Goal: Task Accomplishment & Management: Manage account settings

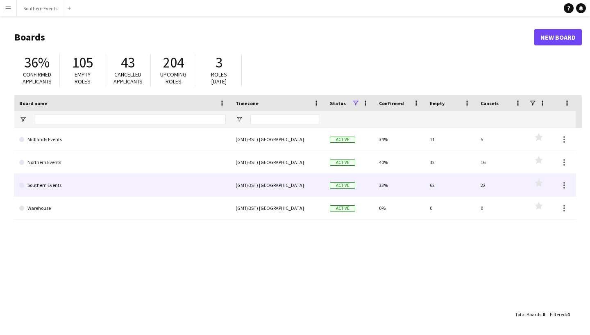
click at [119, 179] on link "Southern Events" at bounding box center [122, 185] width 206 height 23
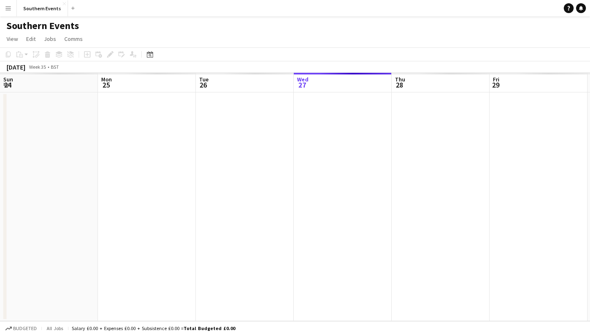
scroll to position [0, 196]
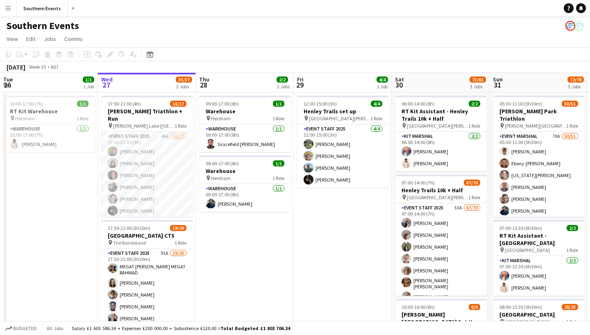
click at [278, 44] on app-page-menu "View Day view expanded Day view collapsed Month view Date picker Jump to [DATE]…" at bounding box center [295, 40] width 590 height 16
click at [271, 265] on app-date-cell "09:00-17:00 (8h) 1/1 Warehouse pin Hersham 1 Role Warehouse [DATE] 09:00-17:00 …" at bounding box center [245, 265] width 98 height 345
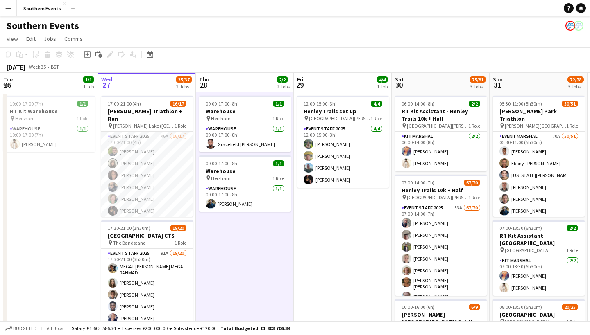
click at [252, 38] on app-page-menu "View Day view expanded Day view collapsed Month view Date picker Jump to [DATE]…" at bounding box center [295, 40] width 590 height 16
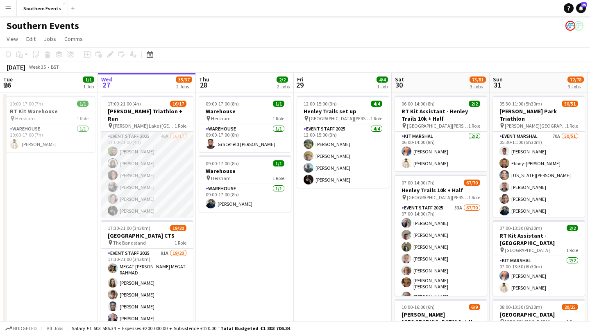
click at [176, 175] on app-card-role "Event Staff 2025 46A 16/17 17:00-21:00 (4h) [PERSON_NAME] [PERSON_NAME] [PERSON…" at bounding box center [147, 241] width 92 height 218
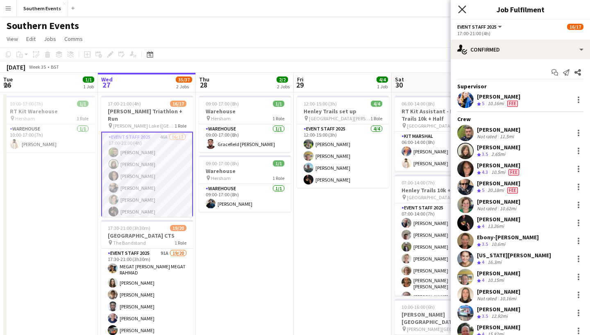
scroll to position [0, 0]
click at [461, 7] on icon "Close pop-in" at bounding box center [462, 9] width 8 height 8
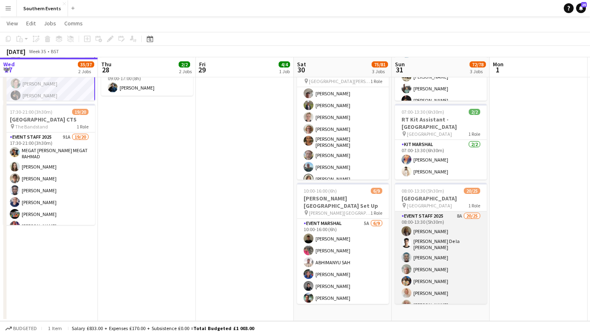
scroll to position [115, 0]
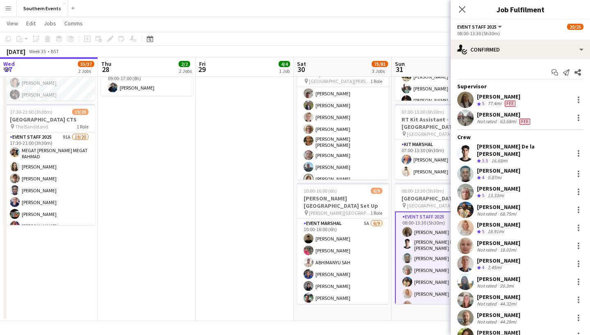
click at [465, 99] on app-user-avatar at bounding box center [465, 100] width 16 height 16
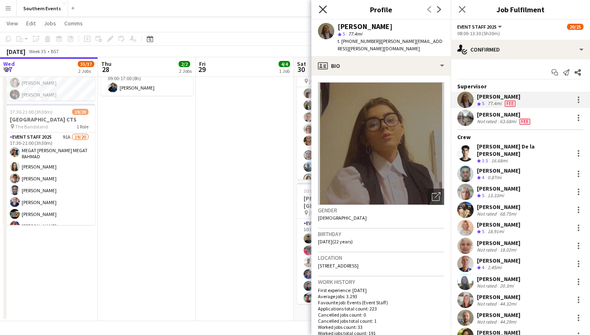
click at [321, 13] on icon "Close pop-in" at bounding box center [323, 9] width 8 height 8
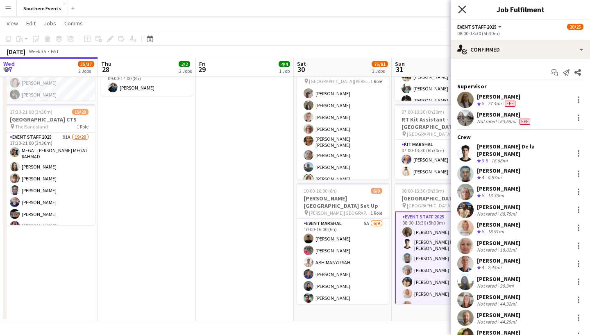
click at [461, 12] on icon "Close pop-in" at bounding box center [462, 9] width 8 height 8
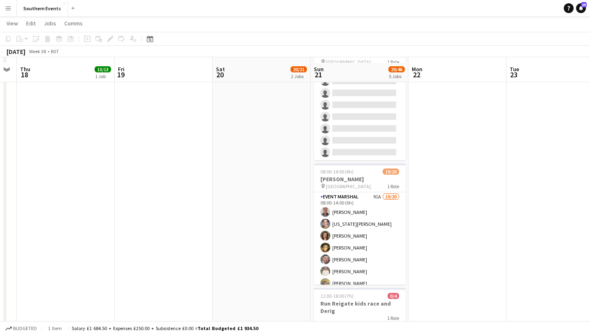
scroll to position [267, 0]
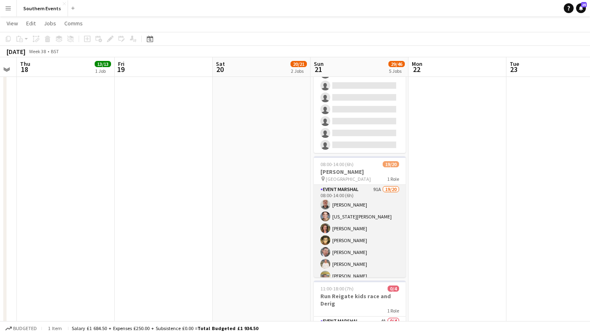
click at [364, 228] on app-card-role "Event Marshal 91A 19/20 08:00-14:00 (6h) [PERSON_NAME] [US_STATE][PERSON_NAME] …" at bounding box center [360, 311] width 92 height 253
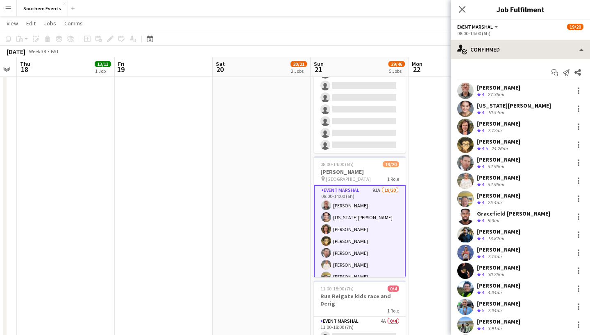
scroll to position [0, 0]
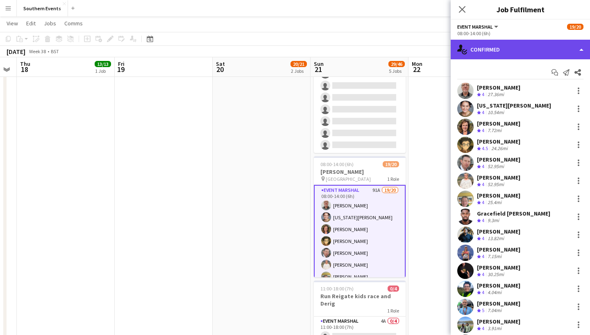
click at [495, 45] on div "single-neutral-actions-check-2 Confirmed" at bounding box center [519, 50] width 139 height 20
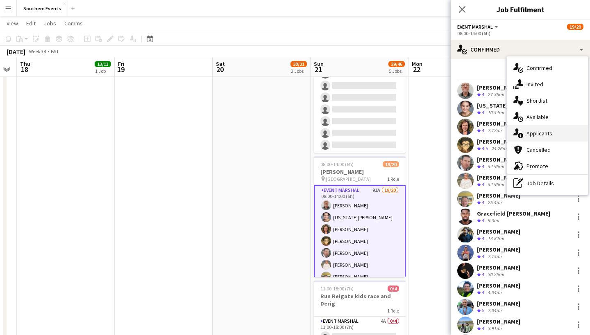
click at [543, 133] on div "single-neutral-actions-information Applicants" at bounding box center [546, 133] width 81 height 16
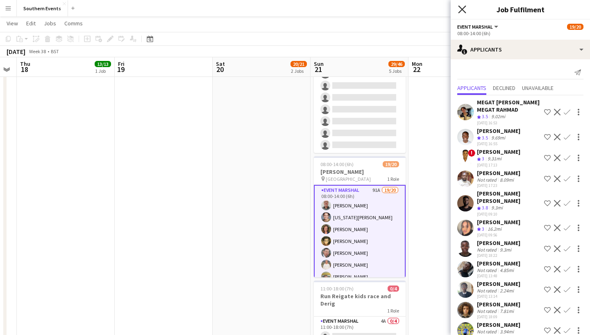
click at [463, 9] on icon "Close pop-in" at bounding box center [462, 9] width 8 height 8
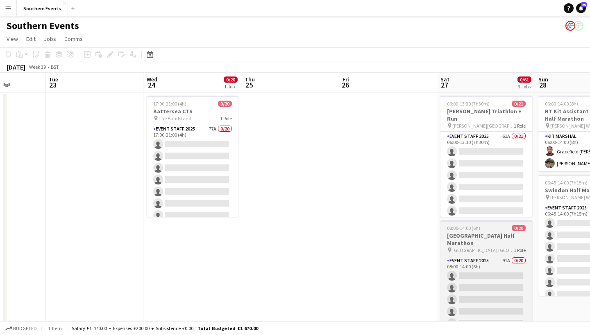
scroll to position [52, 0]
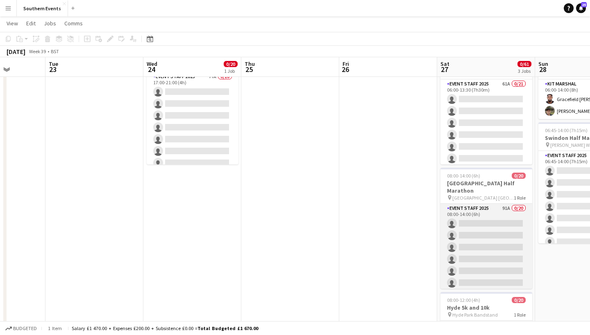
click at [481, 204] on app-card-role "Event Staff 2025 91A 0/20 08:00-14:00 (6h) single-neutral-actions single-neutra…" at bounding box center [486, 330] width 92 height 253
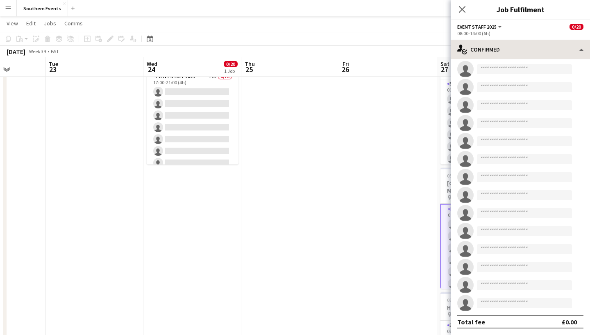
scroll to position [130, 0]
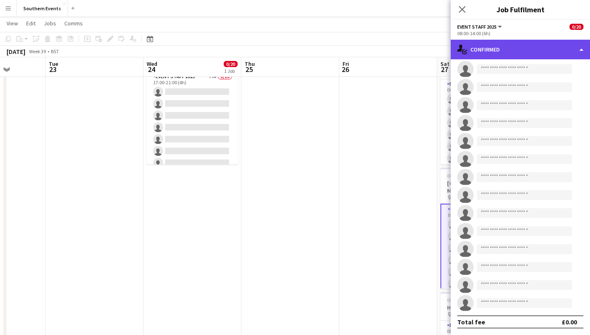
click at [559, 48] on div "single-neutral-actions-check-2 Confirmed" at bounding box center [519, 50] width 139 height 20
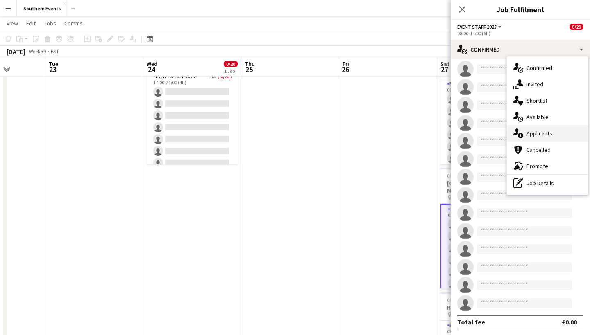
click at [540, 132] on div "single-neutral-actions-information Applicants" at bounding box center [546, 133] width 81 height 16
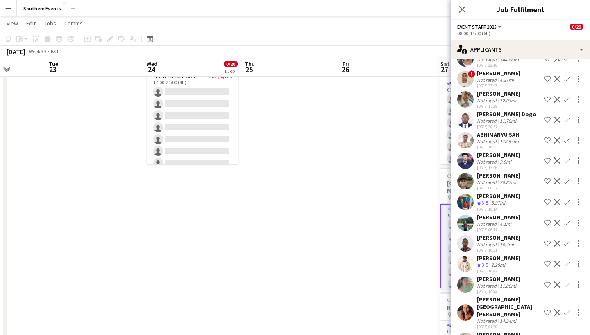
scroll to position [1705, 0]
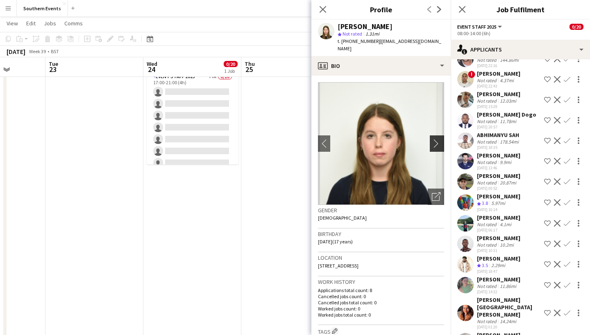
click at [439, 139] on app-icon "chevron-right" at bounding box center [438, 143] width 13 height 9
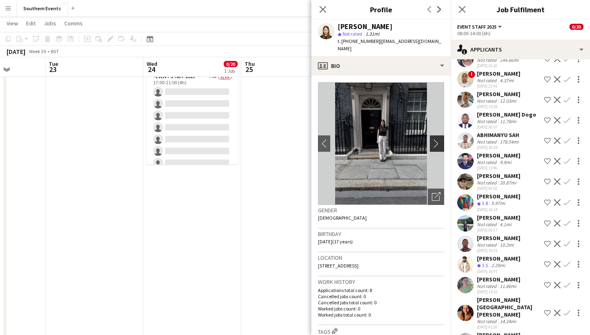
click at [436, 139] on app-icon "chevron-right" at bounding box center [438, 143] width 13 height 9
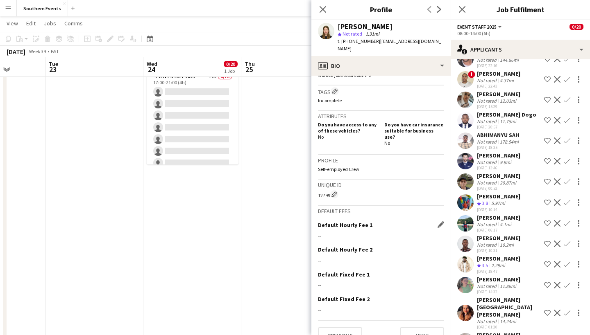
scroll to position [240, 0]
click at [352, 222] on div "Default Hourly Fee 1 Edit this field --" at bounding box center [381, 234] width 126 height 25
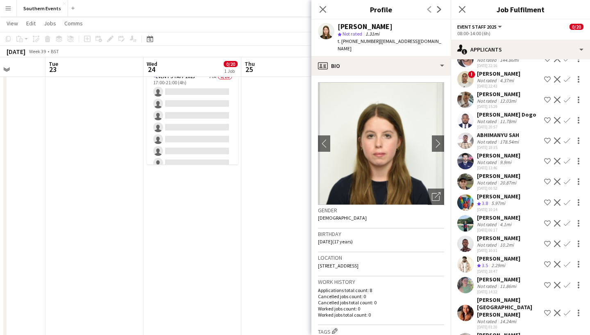
scroll to position [0, 0]
click at [348, 36] on span "Not rated" at bounding box center [352, 34] width 20 height 6
click at [339, 32] on icon "star" at bounding box center [339, 34] width 4 height 4
click at [329, 32] on app-user-avatar at bounding box center [326, 31] width 16 height 16
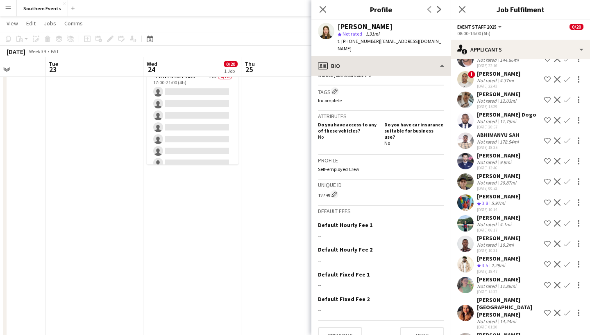
scroll to position [240, 0]
click at [323, 11] on icon "Close pop-in" at bounding box center [323, 9] width 8 height 8
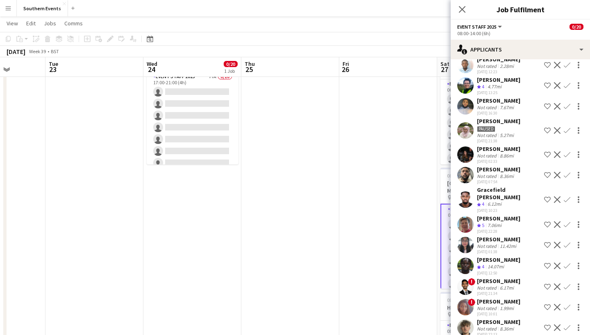
scroll to position [356, 0]
click at [464, 217] on app-user-avatar at bounding box center [465, 224] width 16 height 16
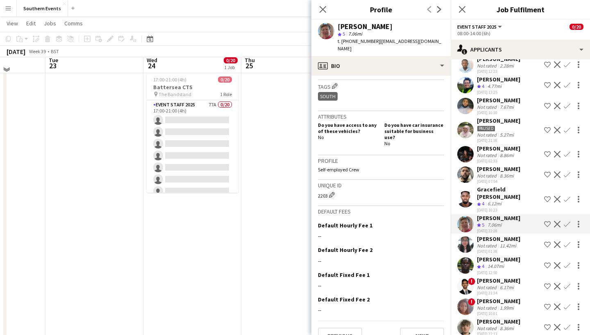
scroll to position [20, 0]
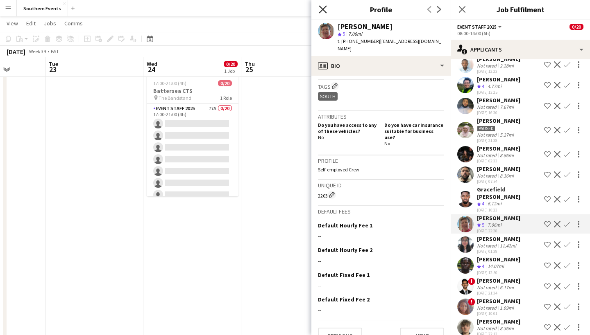
click at [325, 9] on icon "Close pop-in" at bounding box center [323, 9] width 8 height 8
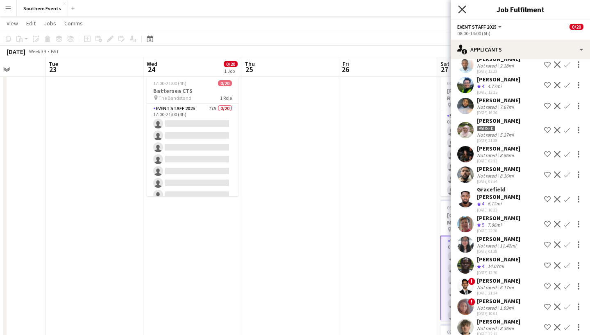
click at [462, 8] on icon "Close pop-in" at bounding box center [462, 9] width 8 height 8
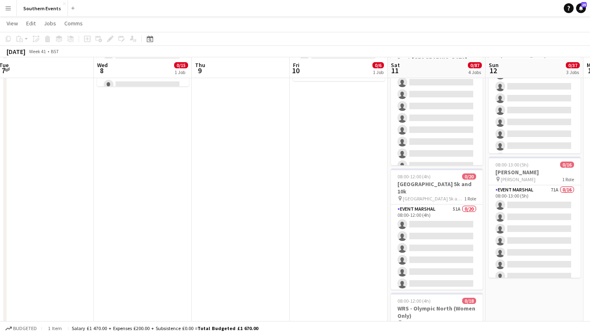
scroll to position [131, 0]
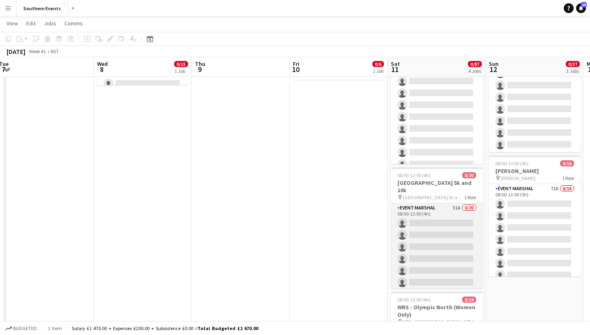
click at [435, 219] on app-card-role "Event Marshal 51A 0/20 08:00-12:00 (4h) single-neutral-actions single-neutral-a…" at bounding box center [437, 329] width 92 height 253
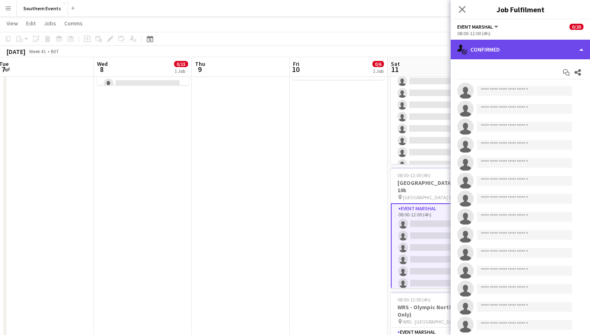
click at [566, 52] on div "single-neutral-actions-check-2 Confirmed" at bounding box center [519, 50] width 139 height 20
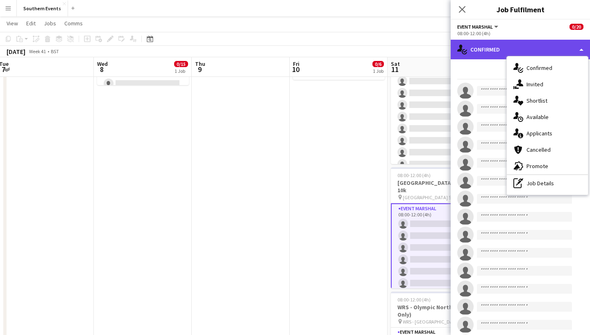
click at [572, 45] on div "single-neutral-actions-check-2 Confirmed" at bounding box center [519, 50] width 139 height 20
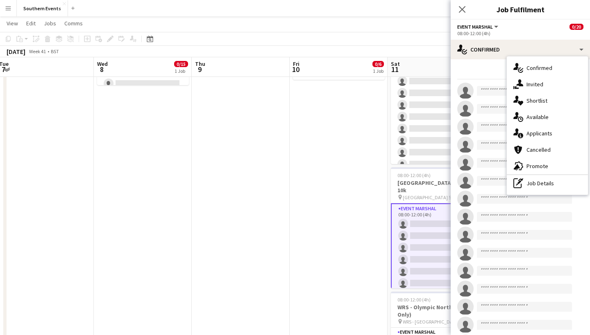
click at [534, 27] on div "Event Marshal All roles Event Marshal 0/20" at bounding box center [520, 26] width 126 height 7
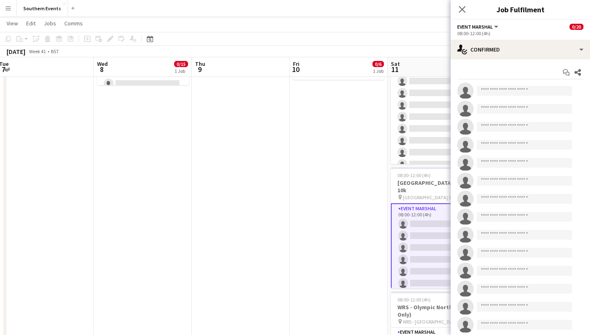
click at [514, 29] on div "Event Marshal All roles Event Marshal 0/20" at bounding box center [520, 26] width 126 height 7
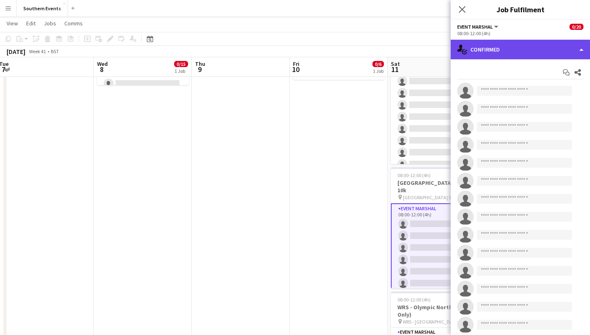
click at [575, 49] on div "single-neutral-actions-check-2 Confirmed" at bounding box center [519, 50] width 139 height 20
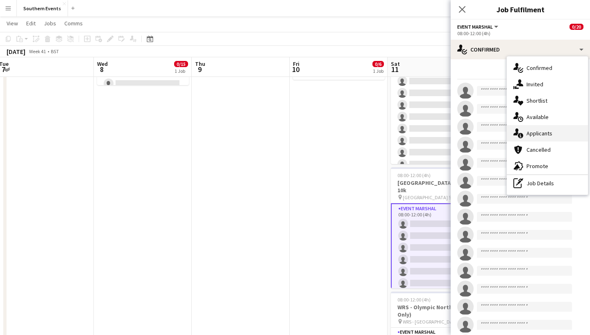
click at [547, 129] on div "single-neutral-actions-information Applicants" at bounding box center [546, 133] width 81 height 16
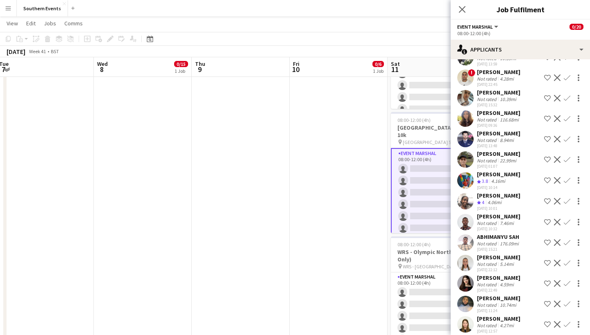
scroll to position [859, 0]
click at [463, 5] on app-icon "Close pop-in" at bounding box center [462, 10] width 12 height 12
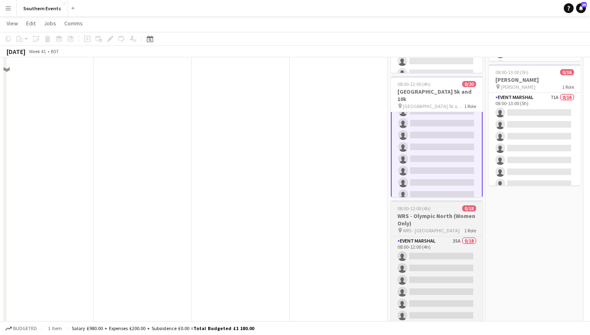
scroll to position [247, 0]
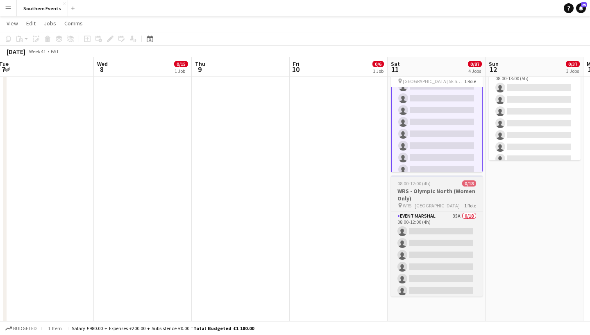
click at [445, 192] on h3 "WRS - Olympic North (Women Only)" at bounding box center [437, 195] width 92 height 15
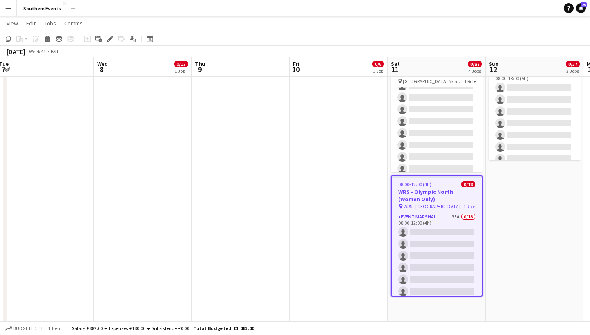
click at [446, 203] on span "WRS - [GEOGRAPHIC_DATA]" at bounding box center [431, 206] width 57 height 6
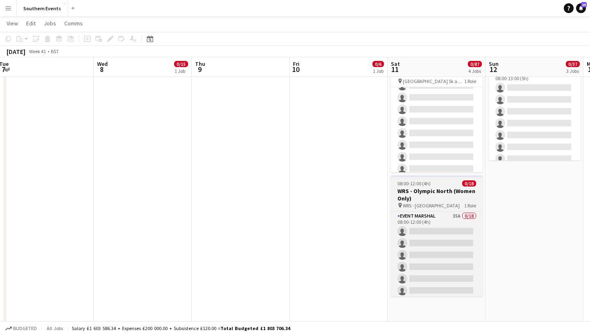
click at [446, 203] on span "WRS - [GEOGRAPHIC_DATA]" at bounding box center [430, 206] width 57 height 6
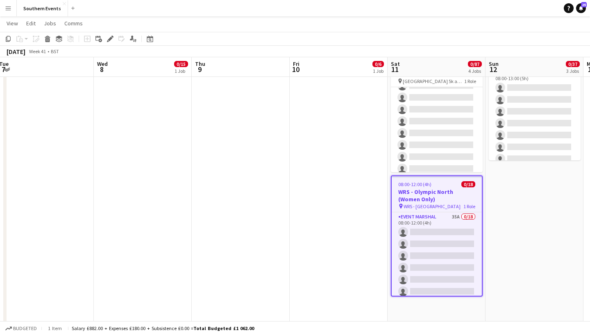
click at [537, 192] on app-date-cell "07:00-14:00 (7h) 0/1 RT Kit Assistant - [PERSON_NAME] pin Sheen Gate Car Park 1…" at bounding box center [534, 130] width 98 height 573
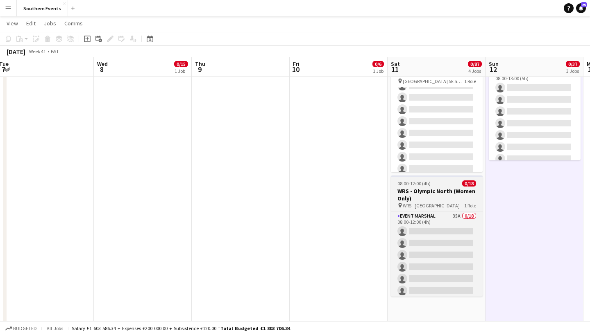
click at [426, 188] on h3 "WRS - Olympic North (Women Only)" at bounding box center [437, 195] width 92 height 15
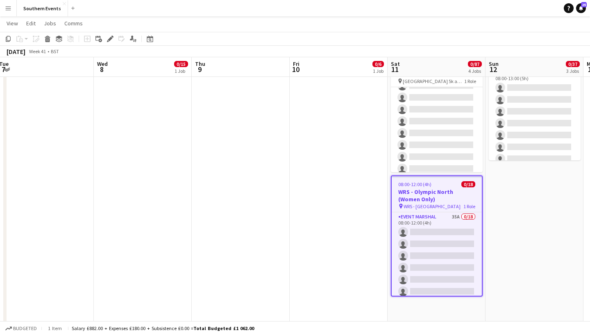
click at [444, 188] on h3 "WRS - Olympic North (Women Only)" at bounding box center [436, 195] width 90 height 15
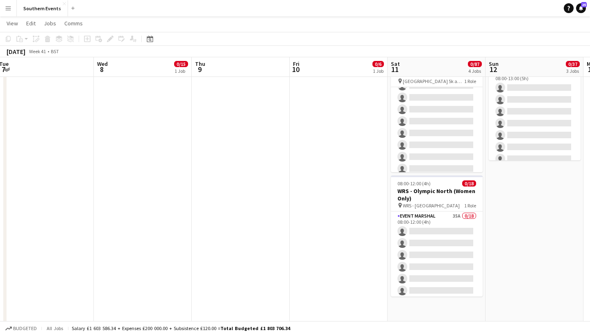
scroll to position [160, 0]
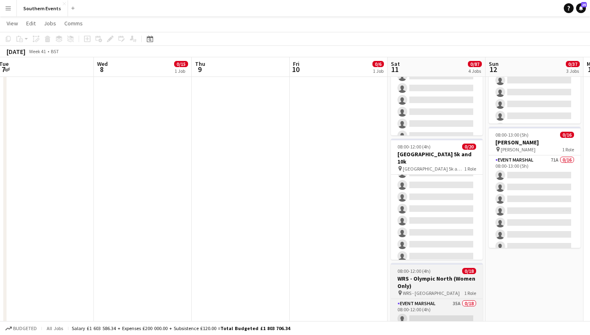
click at [414, 275] on h3 "WRS - Olympic North (Women Only)" at bounding box center [437, 282] width 92 height 15
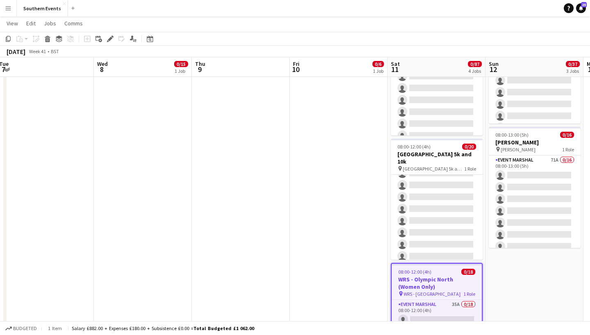
click at [327, 264] on app-date-cell "10:00-18:00 (8h) 0/6 Beat Box Hill SET UP pin National Trust - Box Hill 1 Role …" at bounding box center [338, 218] width 98 height 573
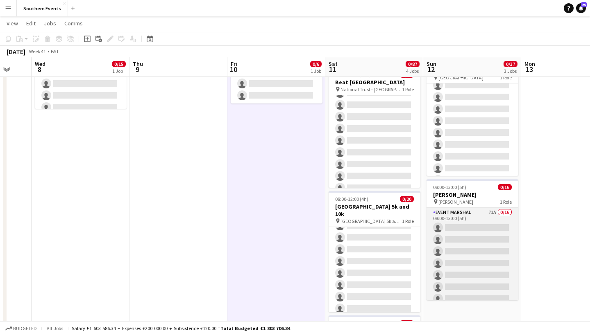
scroll to position [105, 0]
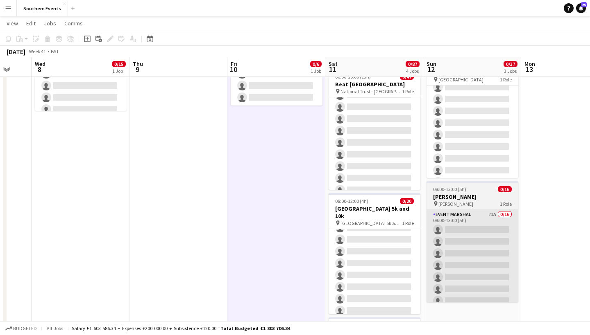
click at [474, 210] on app-card-role "Event Marshal 71A 0/16 08:00-13:00 (5h) single-neutral-actions single-neutral-a…" at bounding box center [472, 313] width 92 height 206
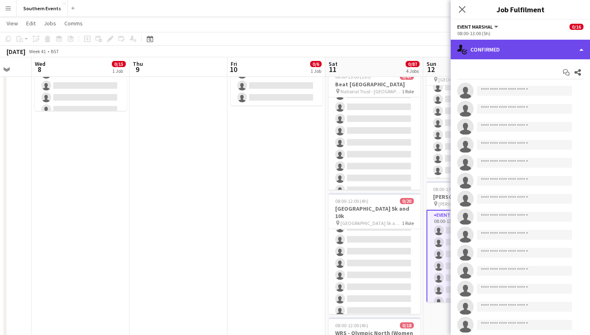
click at [540, 47] on div "single-neutral-actions-check-2 Confirmed" at bounding box center [519, 50] width 139 height 20
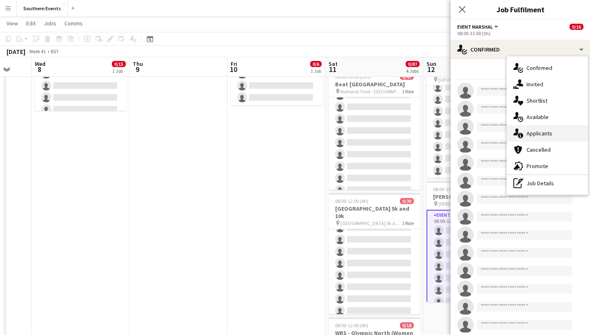
click at [536, 129] on div "single-neutral-actions-information Applicants" at bounding box center [546, 133] width 81 height 16
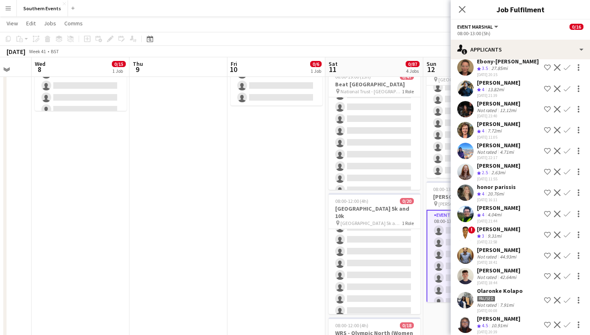
scroll to position [633, 0]
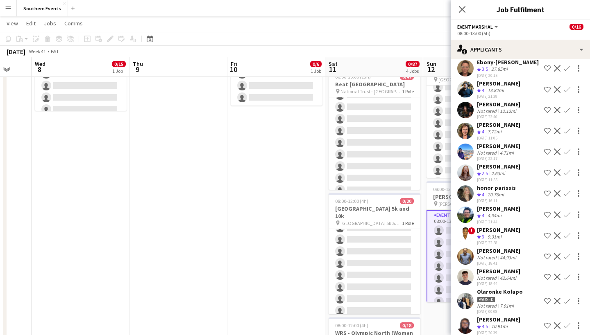
click at [472, 227] on span "!" at bounding box center [471, 230] width 7 height 7
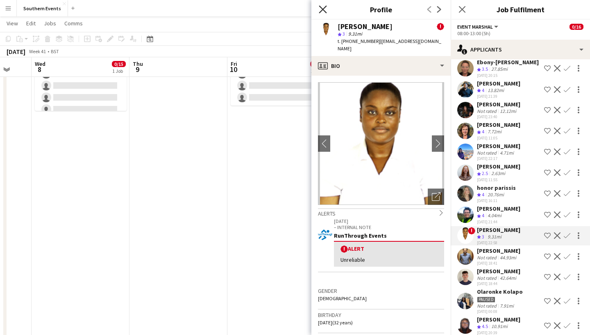
scroll to position [0, 0]
click at [324, 12] on icon "Close pop-in" at bounding box center [323, 9] width 8 height 8
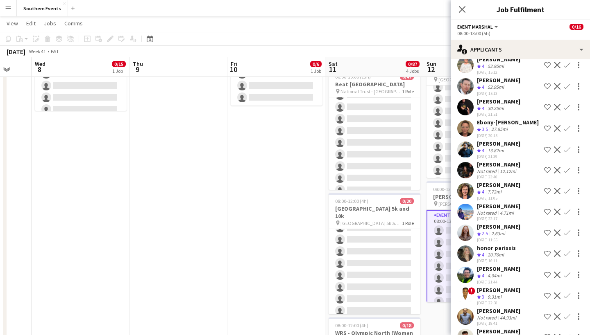
scroll to position [573, 0]
click at [466, 142] on app-user-avatar at bounding box center [465, 150] width 16 height 16
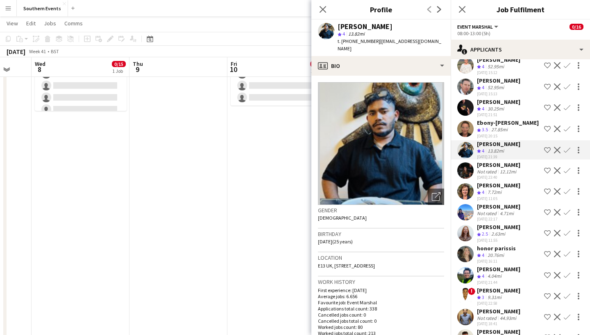
scroll to position [0, 0]
click at [322, 11] on icon "Close pop-in" at bounding box center [323, 9] width 8 height 8
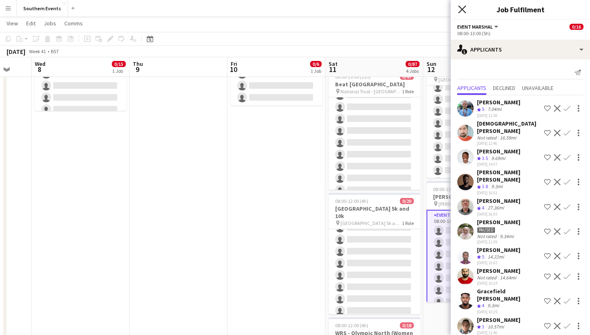
click at [464, 9] on icon "Close pop-in" at bounding box center [462, 9] width 8 height 8
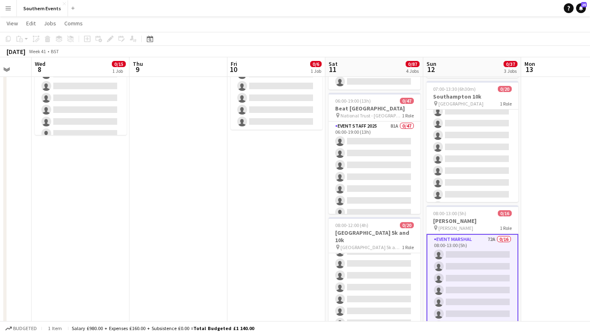
scroll to position [79, 0]
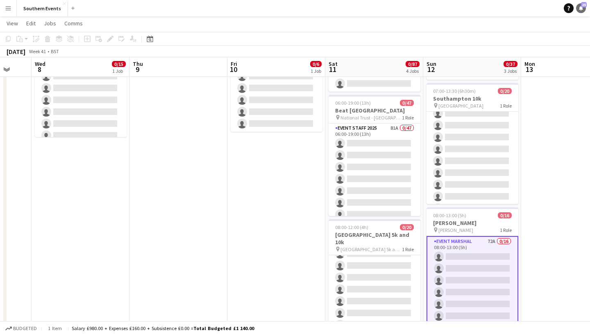
click at [582, 7] on link "Notifications 25" at bounding box center [581, 8] width 10 height 10
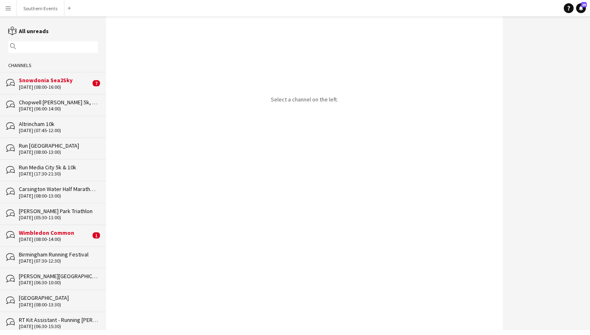
click at [62, 87] on div "[DATE] (08:00-16:00)" at bounding box center [55, 87] width 72 height 6
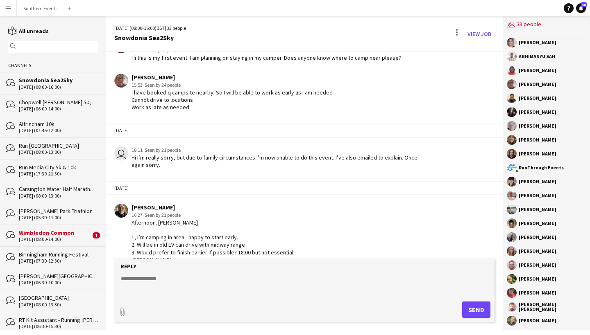
scroll to position [845, 0]
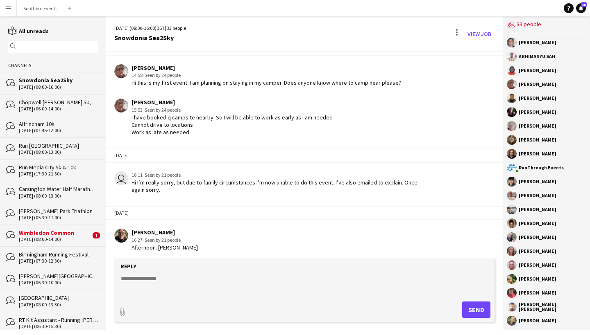
click at [59, 230] on div "Wimbledon Common" at bounding box center [55, 232] width 72 height 7
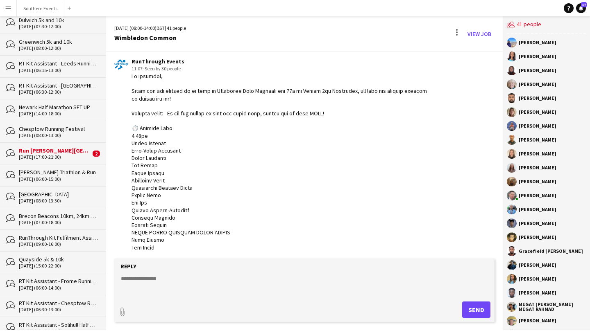
scroll to position [1039, 0]
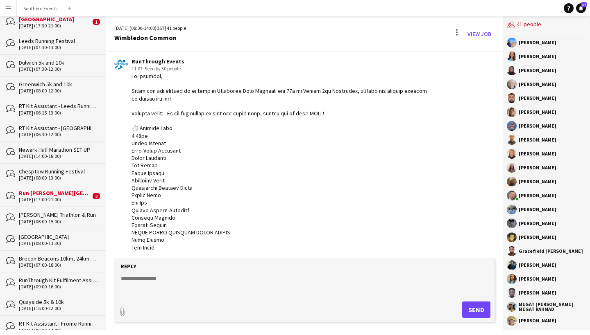
click at [36, 197] on div "[DATE] (17:00-21:00)" at bounding box center [55, 200] width 72 height 6
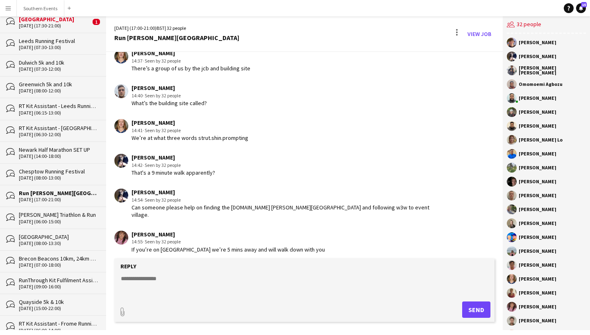
scroll to position [858, 0]
